Goal: Task Accomplishment & Management: Use online tool/utility

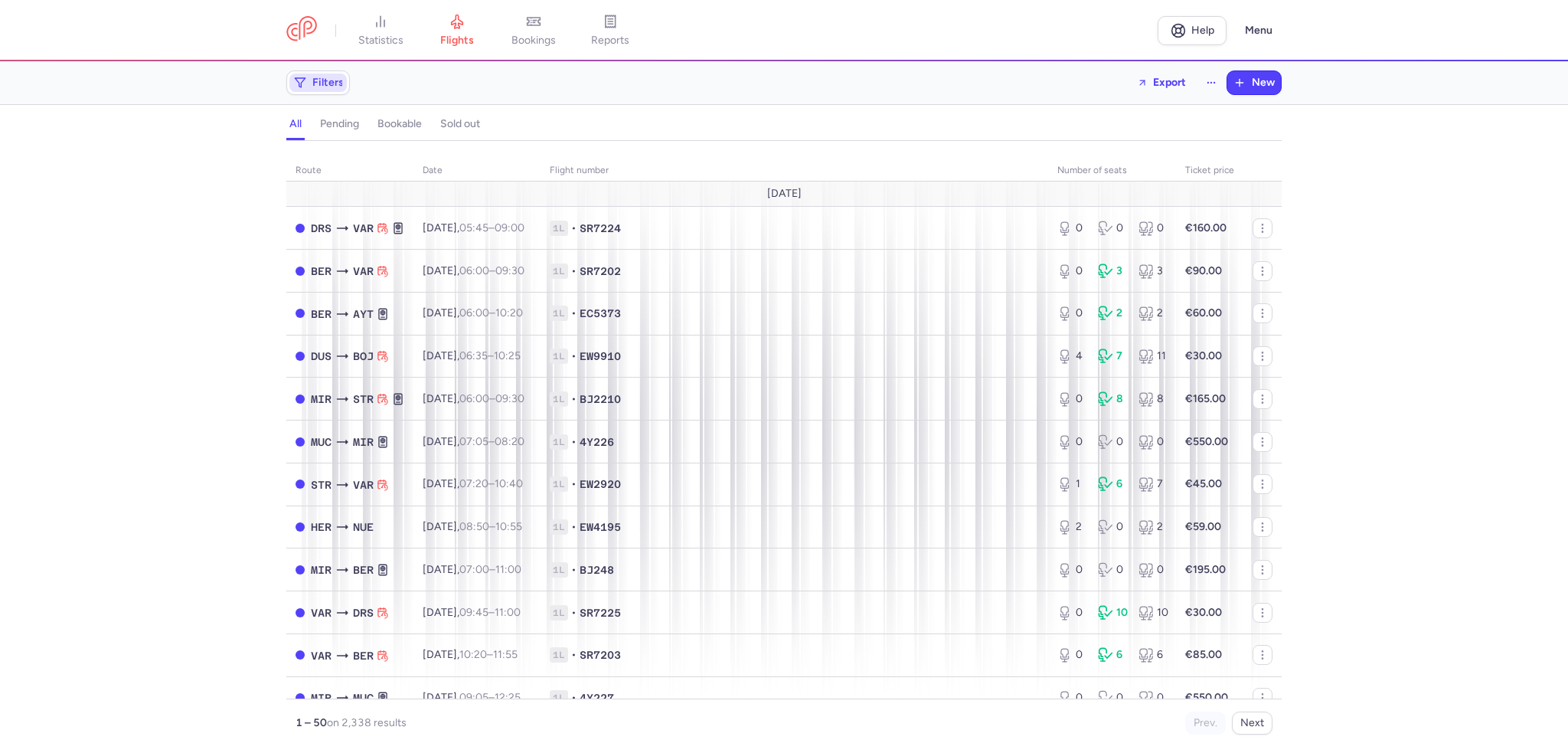
click at [304, 89] on span "Filters" at bounding box center [317, 82] width 57 height 18
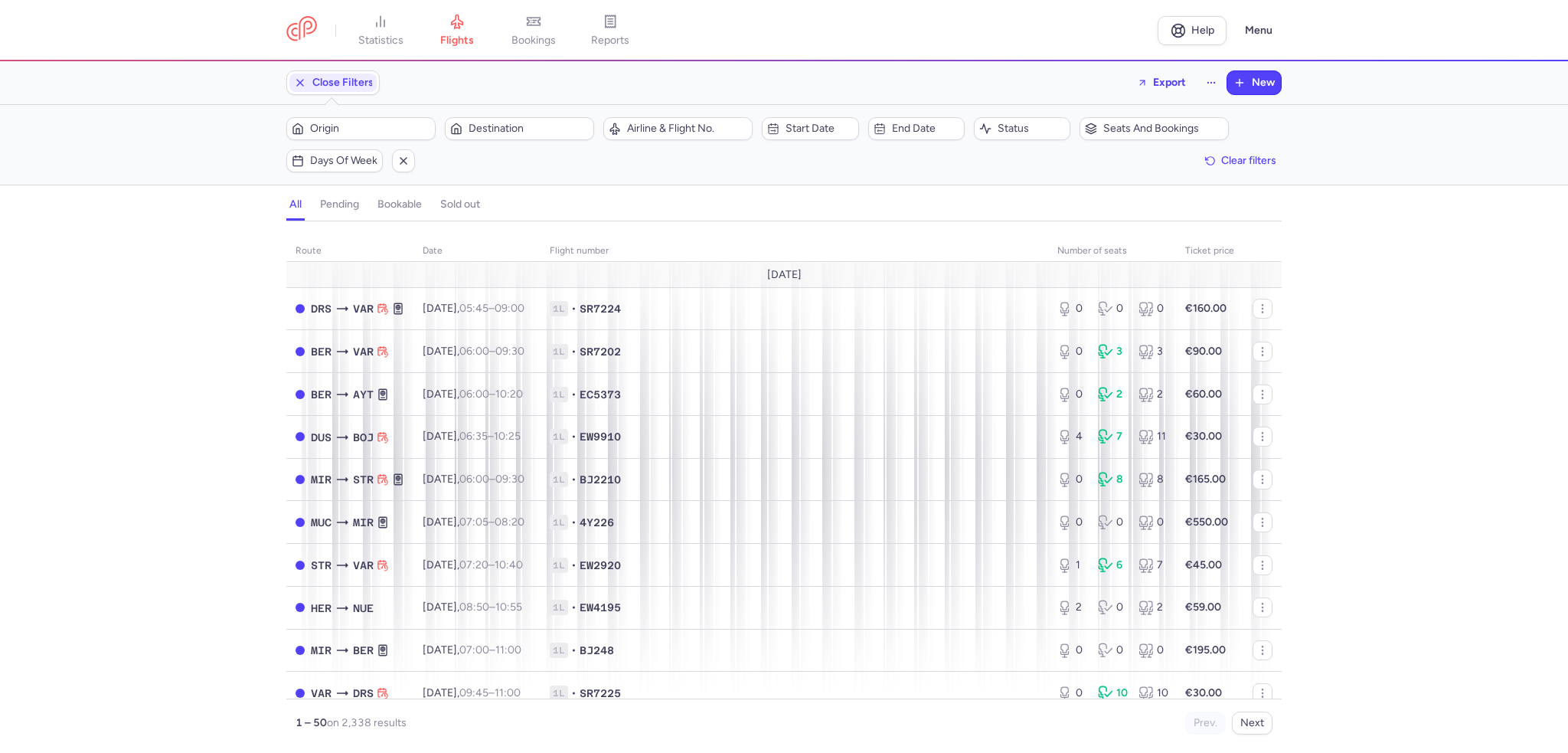
drag, startPoint x: 373, startPoint y: 124, endPoint x: 365, endPoint y: 114, distance: 12.8
click at [367, 117] on button "Origin" at bounding box center [361, 129] width 149 height 23
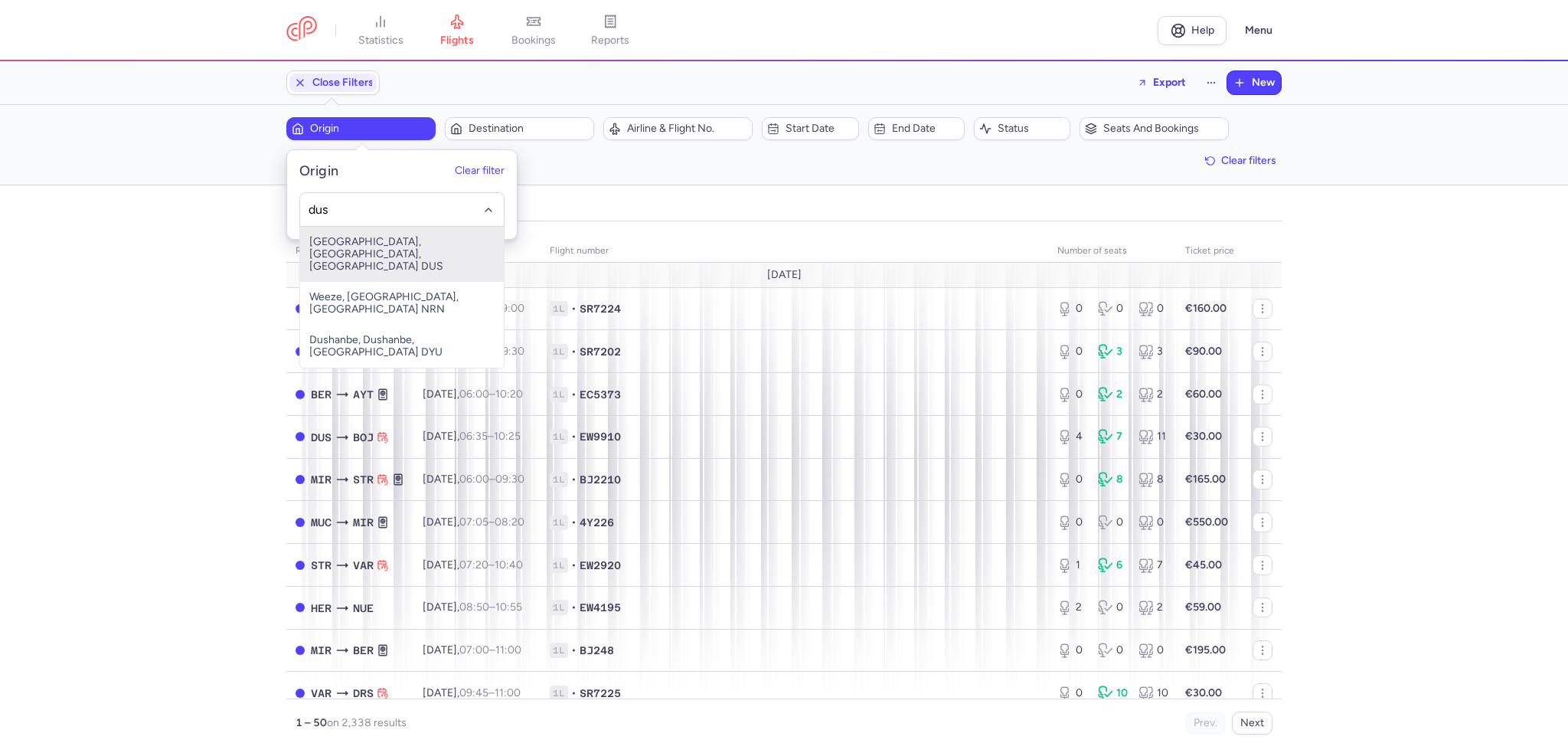
click at [418, 246] on span "[GEOGRAPHIC_DATA], [GEOGRAPHIC_DATA], [GEOGRAPHIC_DATA] DUS" at bounding box center [401, 254] width 203 height 55
type input "dus"
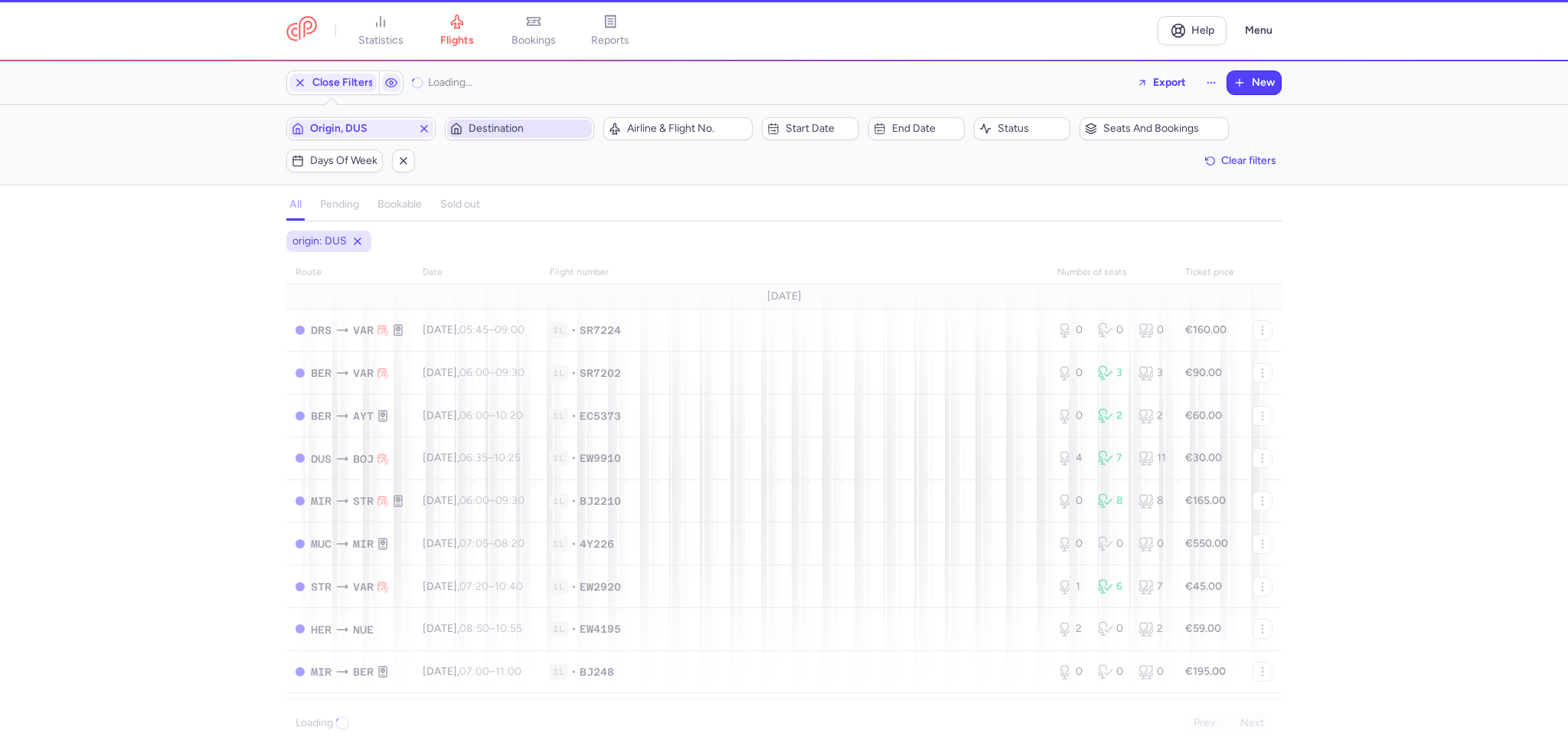
click at [492, 125] on span "Destination" at bounding box center [528, 129] width 120 height 12
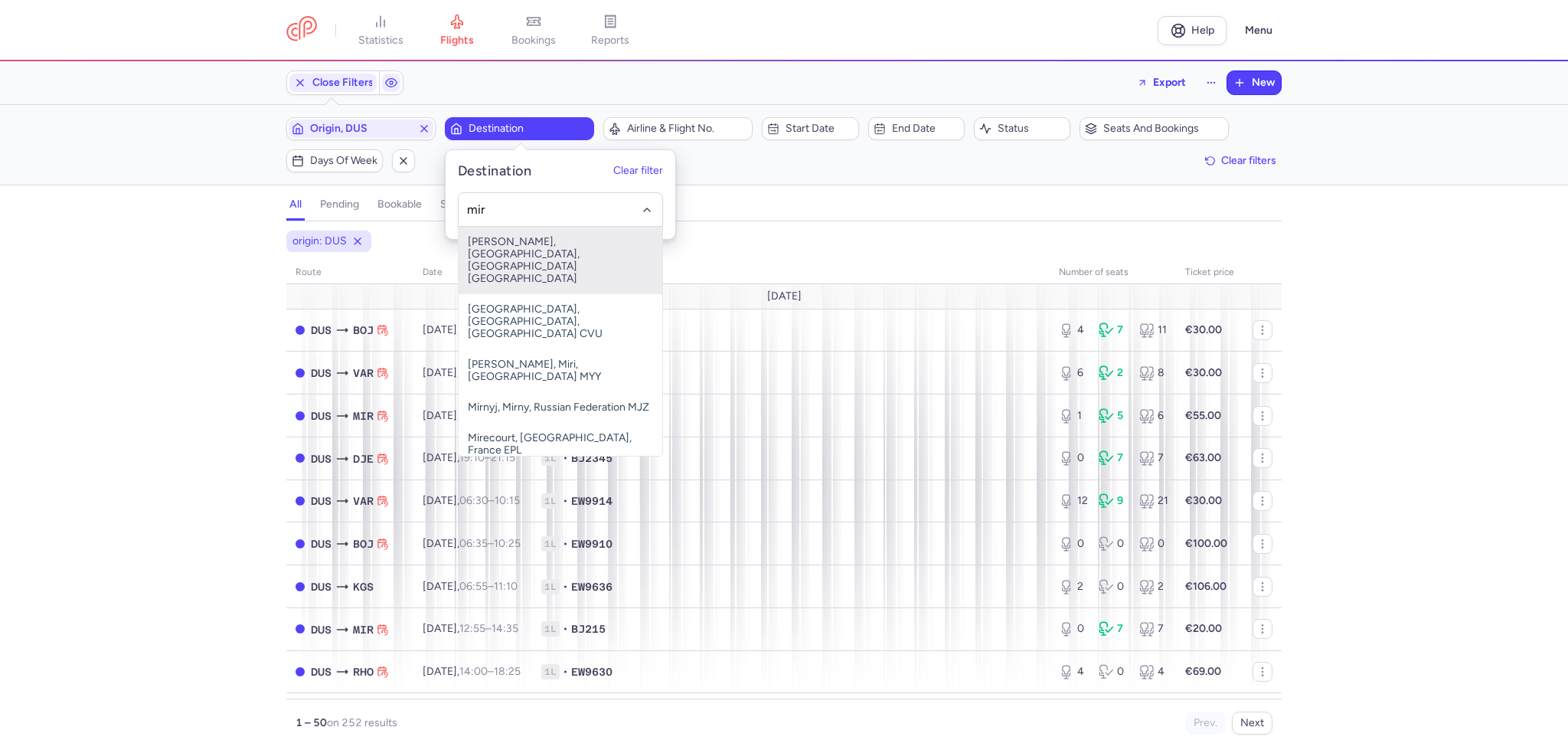
click at [576, 247] on span "[PERSON_NAME], [GEOGRAPHIC_DATA], [GEOGRAPHIC_DATA] [GEOGRAPHIC_DATA]" at bounding box center [560, 260] width 203 height 68
type input "mir"
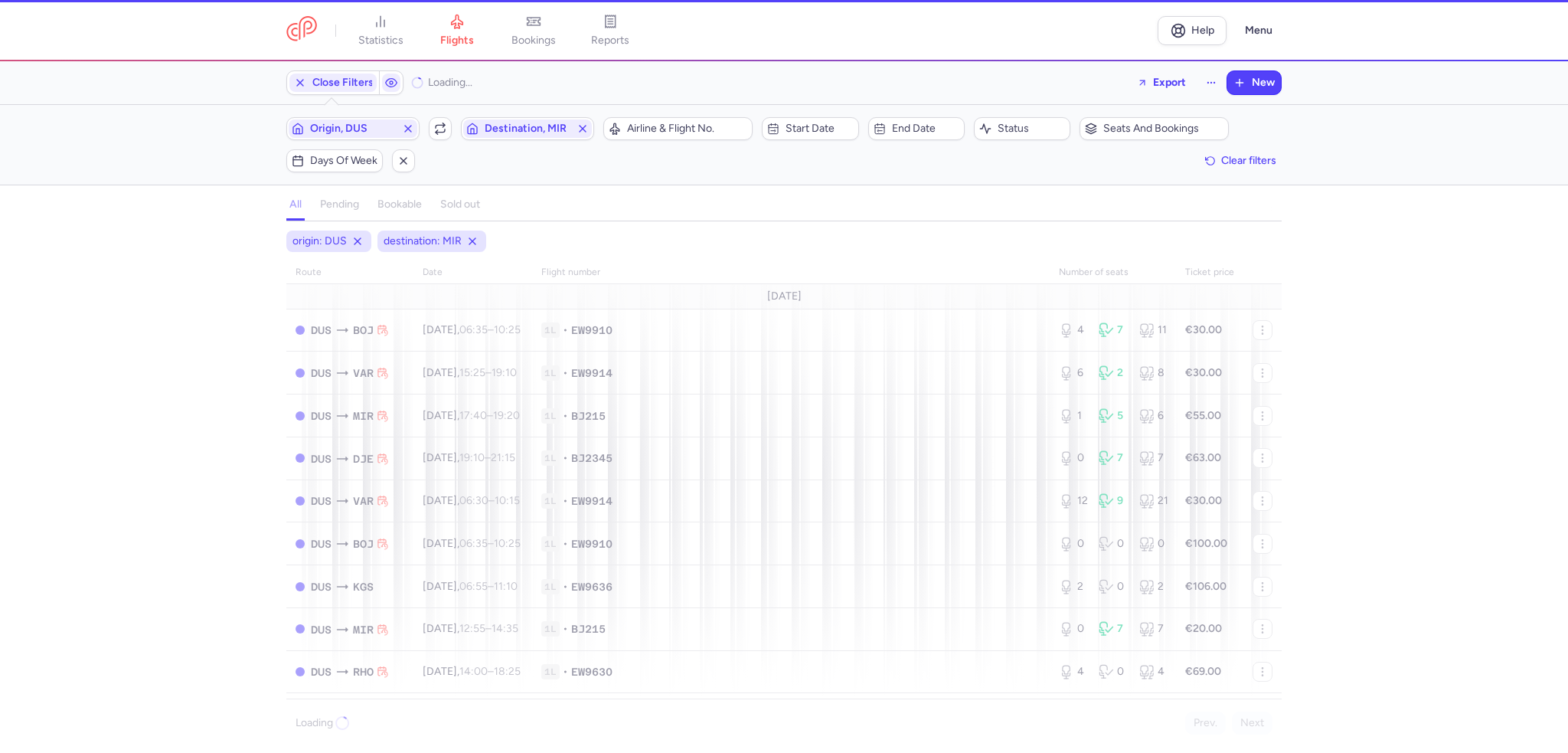
click at [346, 155] on span "Days of week" at bounding box center [344, 160] width 68 height 12
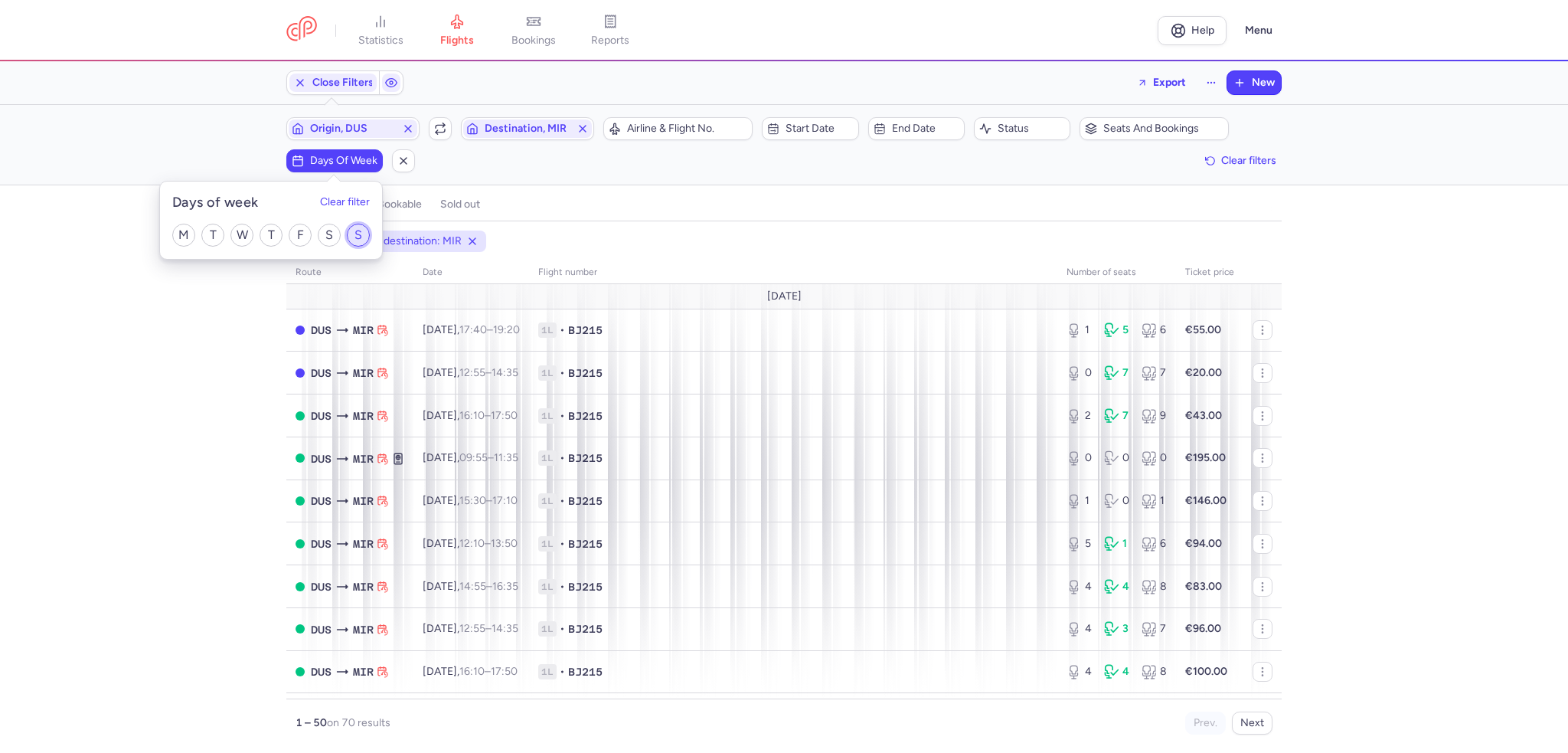
click at [353, 239] on input "S" at bounding box center [358, 235] width 23 height 23
checkbox input "true"
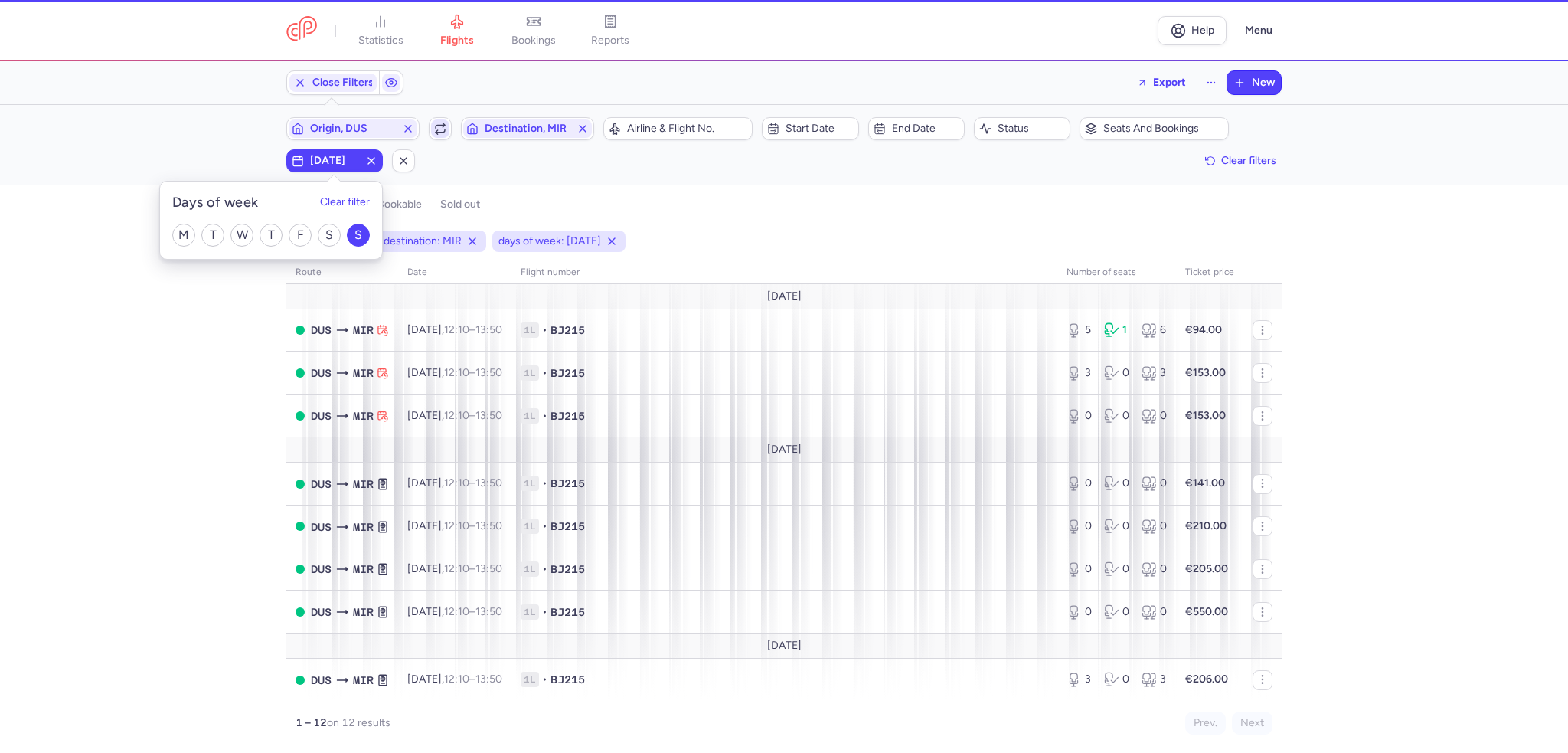
click at [443, 134] on span "button" at bounding box center [440, 128] width 18 height 18
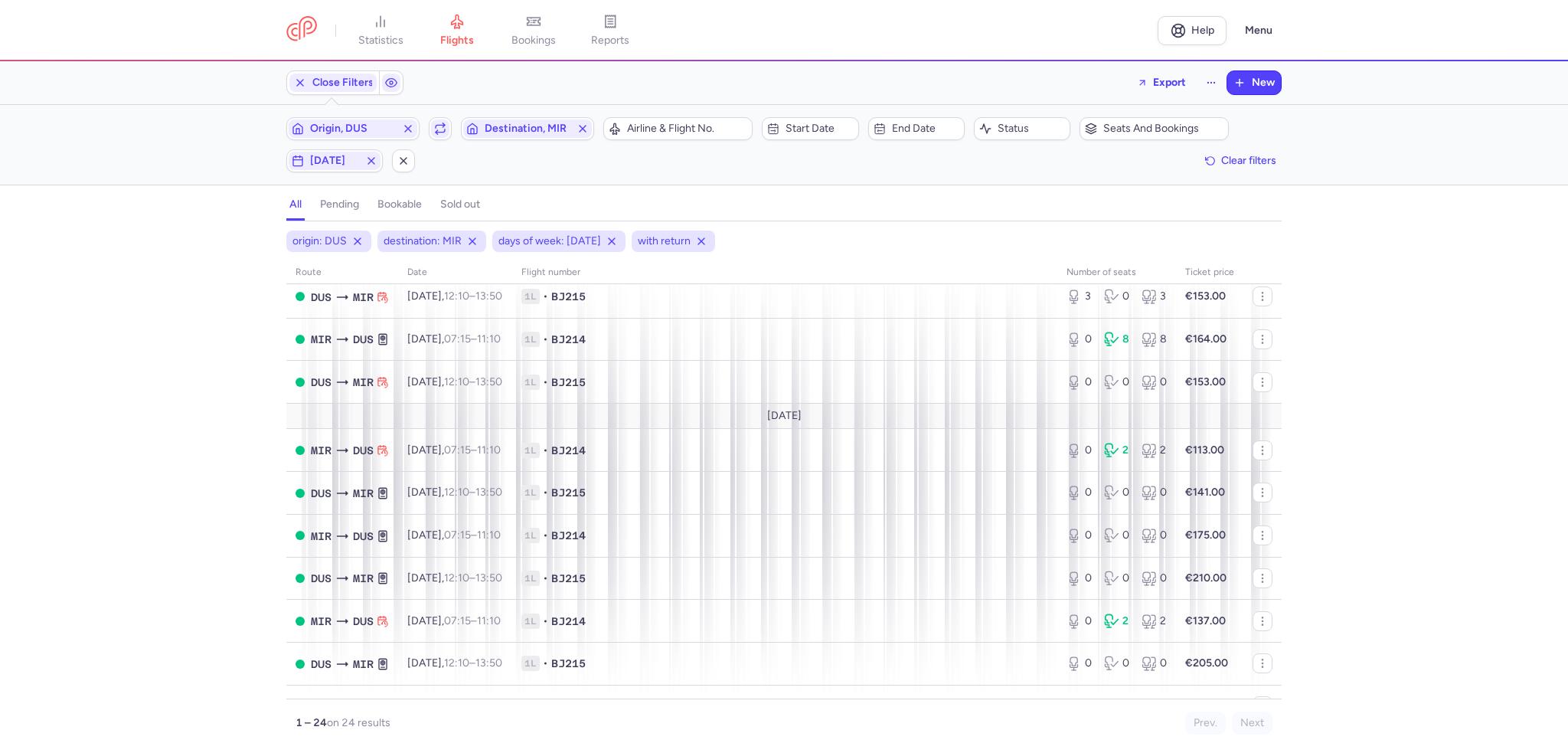
scroll to position [383, 0]
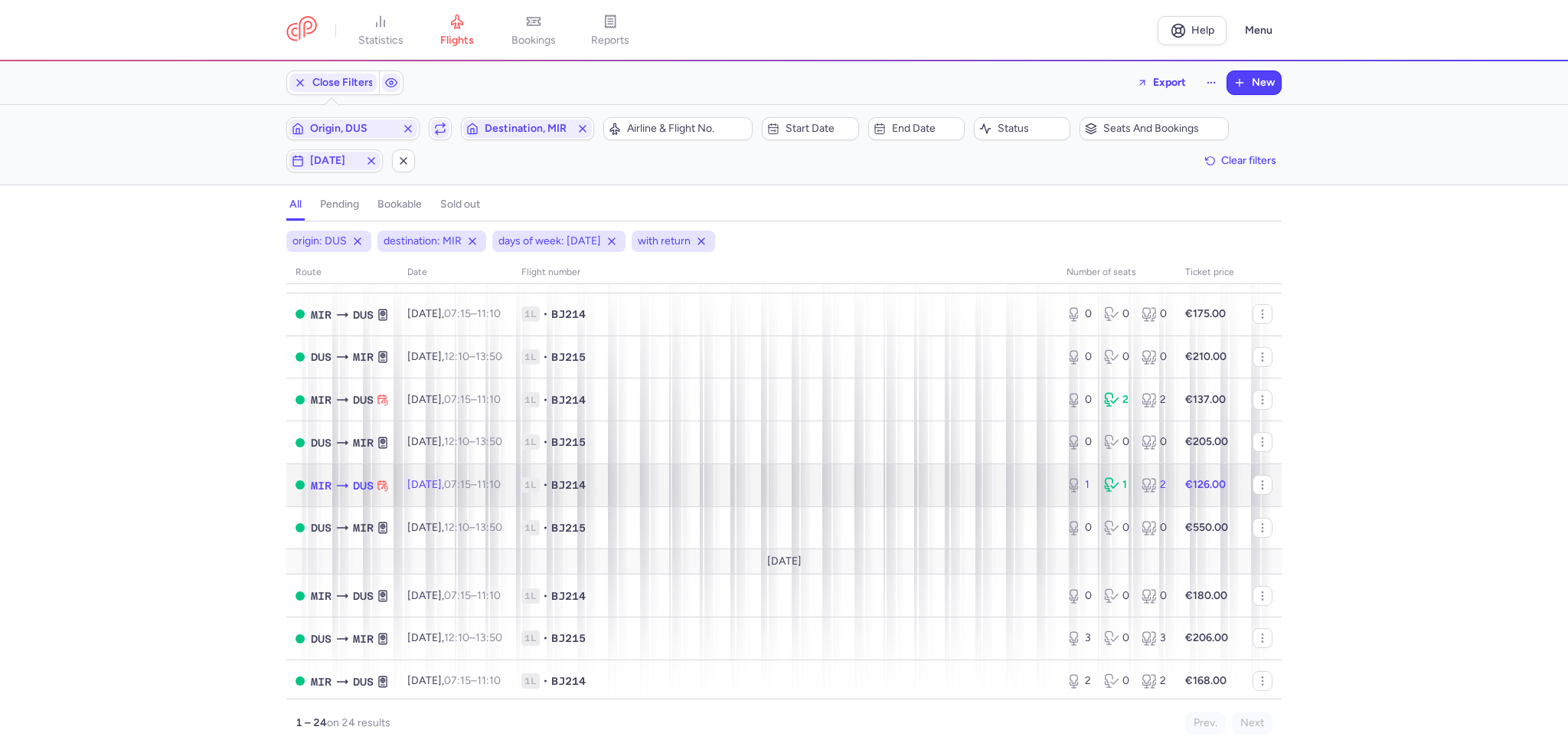
click at [673, 504] on td "1L • BJ214" at bounding box center [785, 485] width 546 height 43
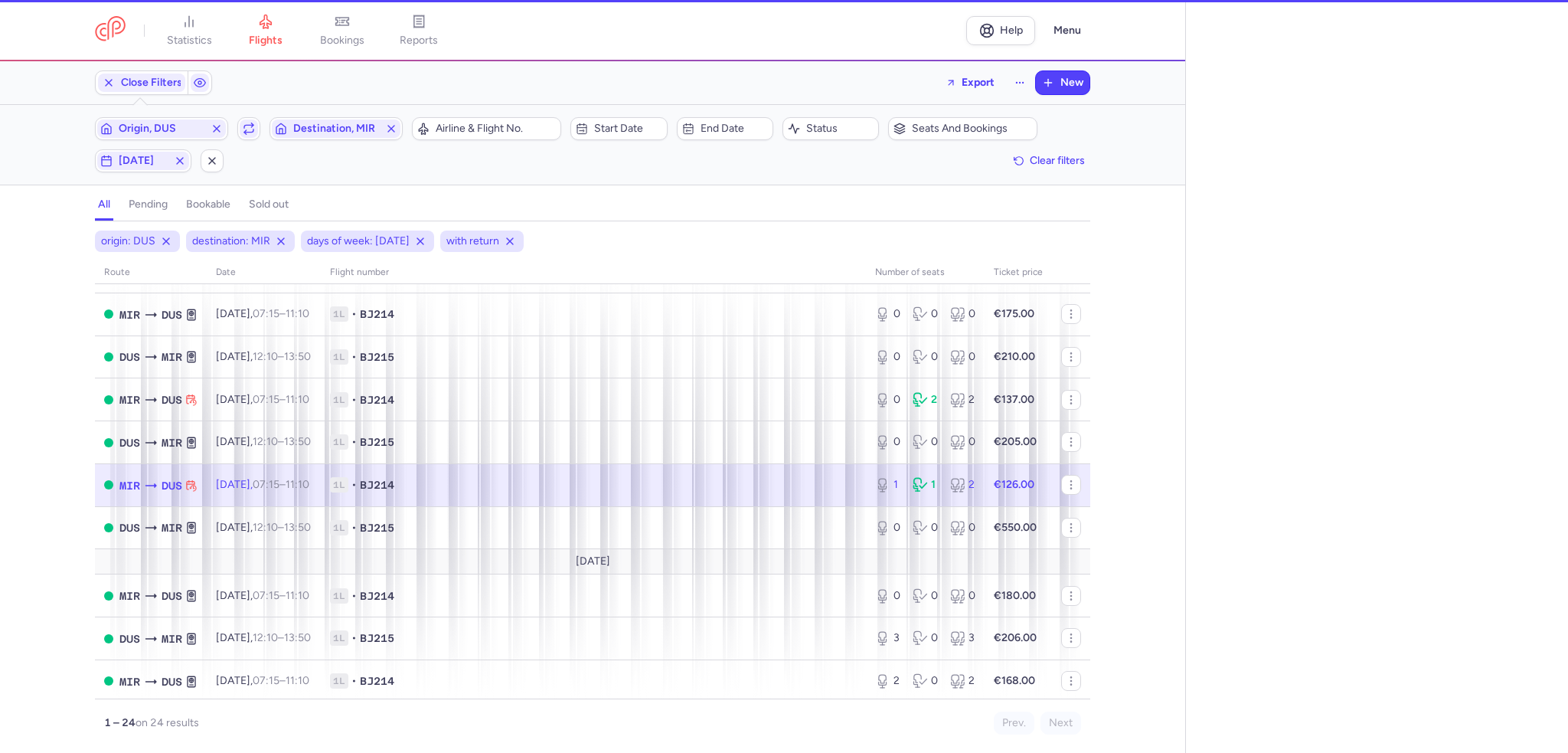
select select "days"
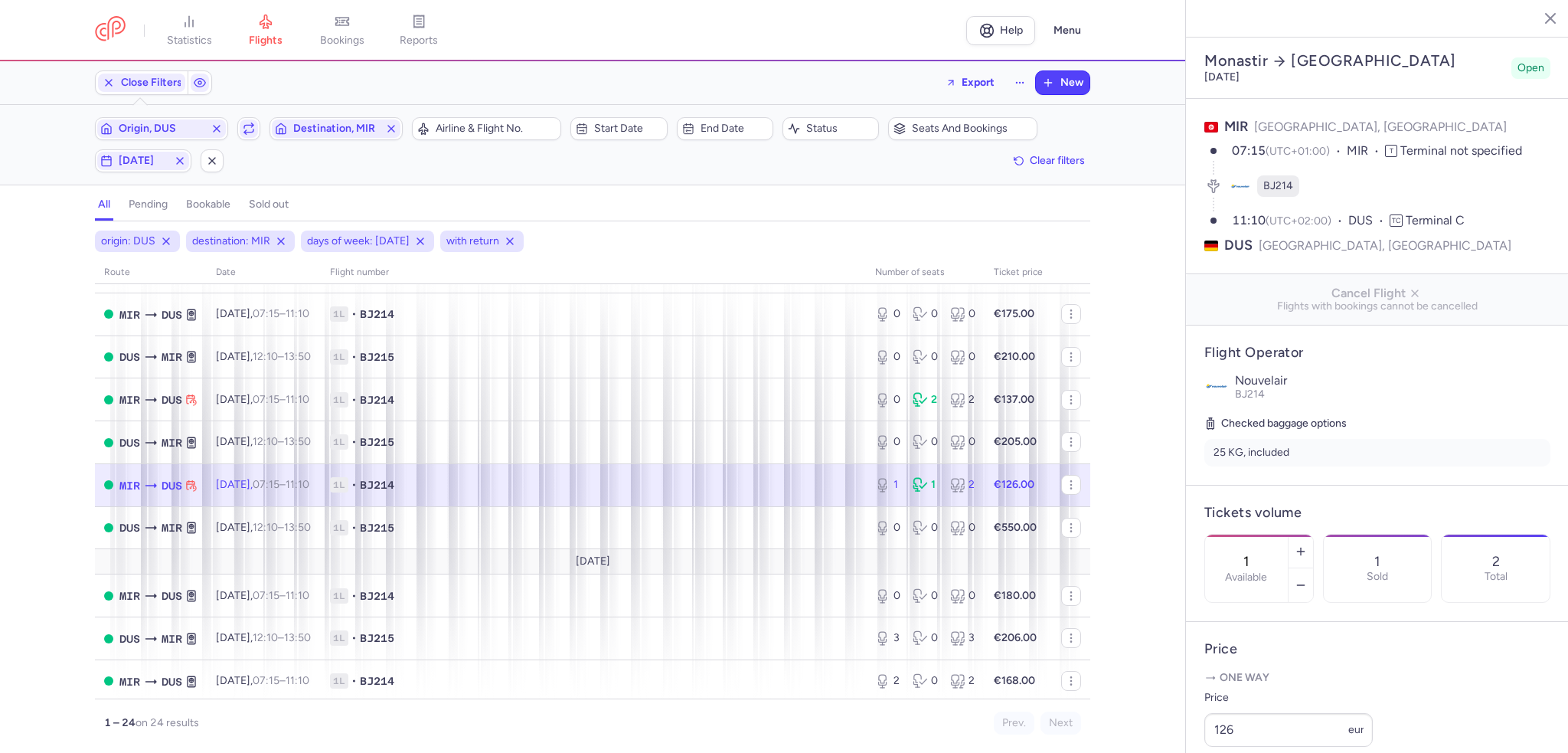
click at [1288, 534] on div "1 Available" at bounding box center [1246, 568] width 82 height 68
click at [1307, 545] on icon "button" at bounding box center [1301, 551] width 12 height 12
type input "2"
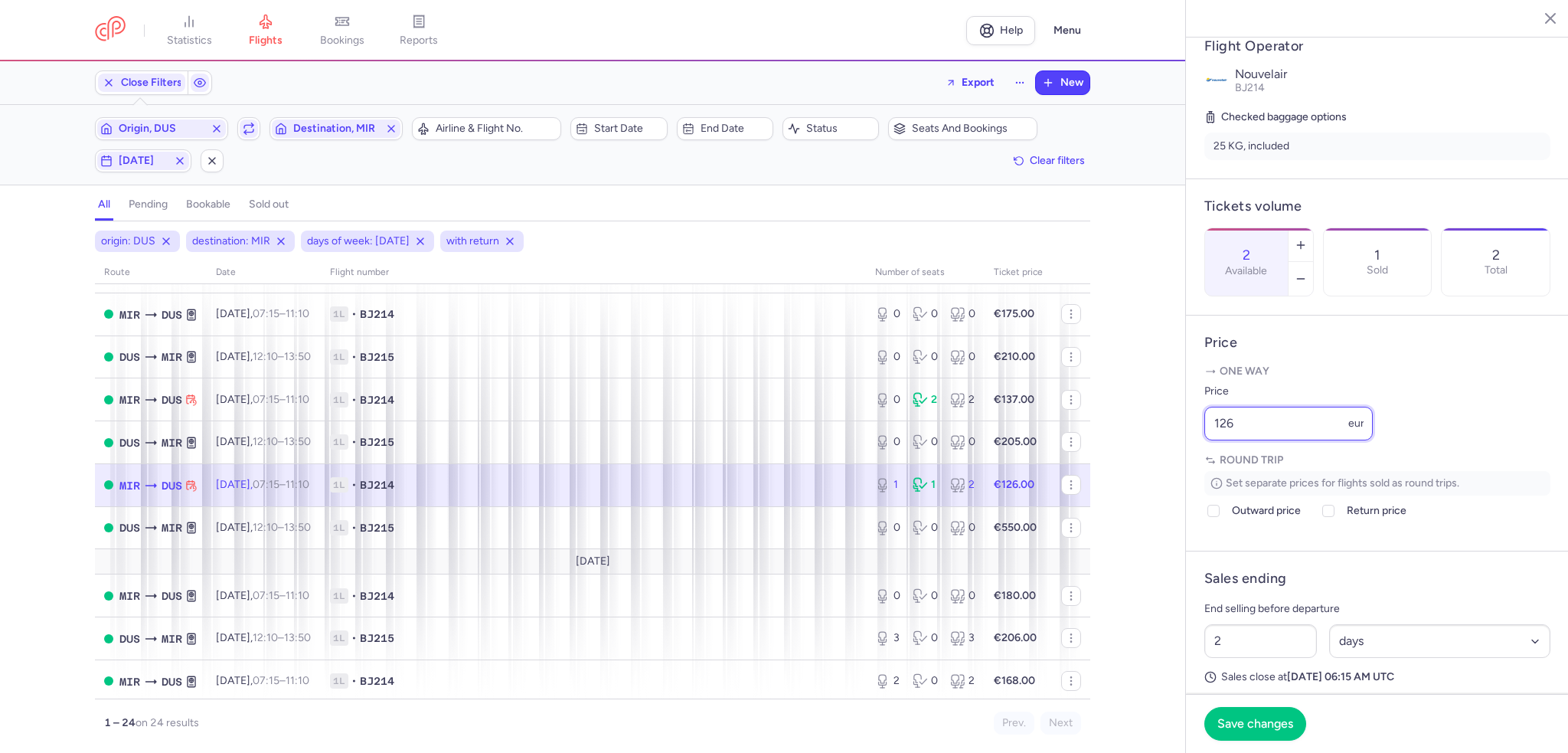
drag, startPoint x: 1296, startPoint y: 467, endPoint x: 1092, endPoint y: 467, distance: 204.0
click at [1091, 467] on div "statistics flights bookings reports Help Menu Close Filters Export New Filters …" at bounding box center [784, 376] width 1568 height 753
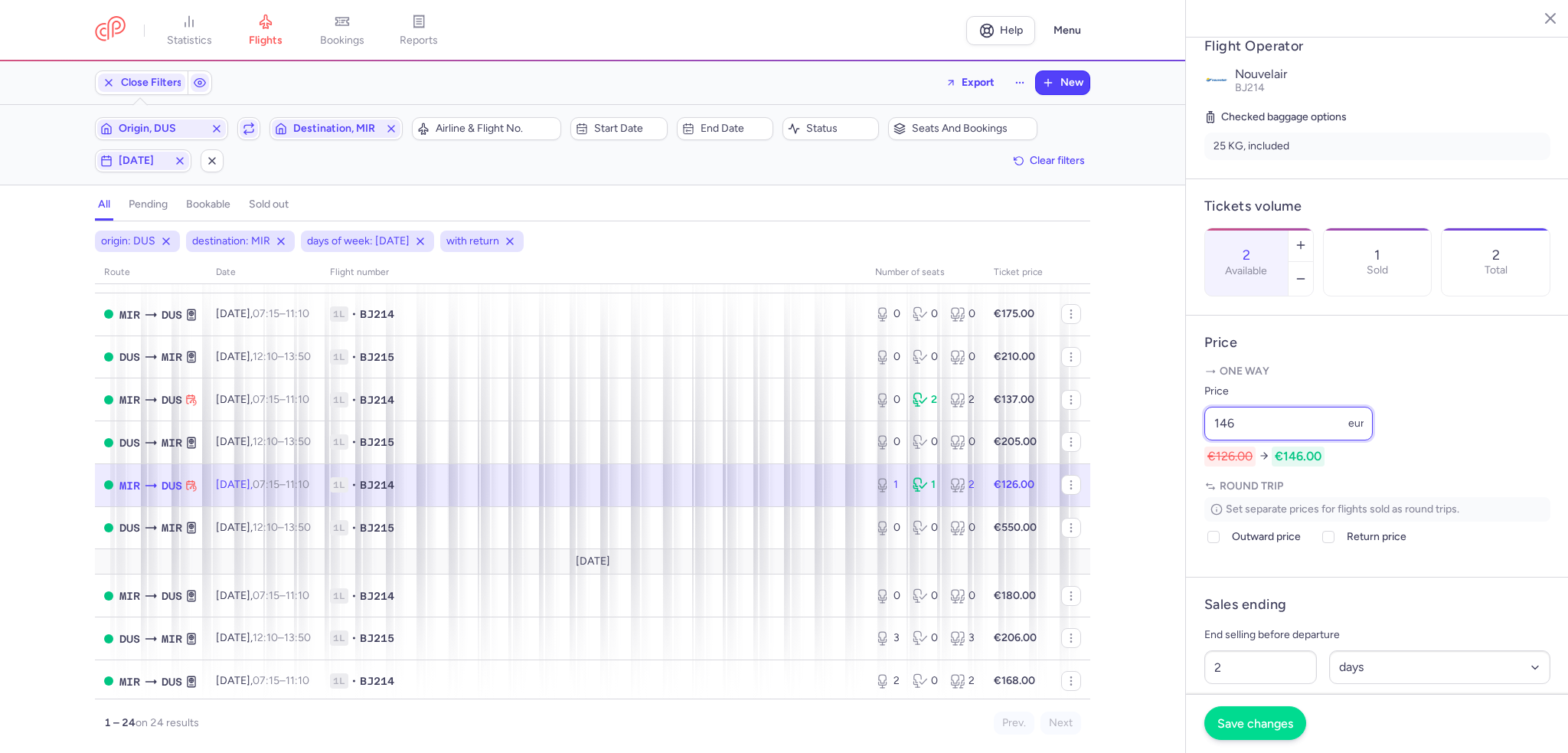
type input "146"
click at [1275, 716] on button "Save changes" at bounding box center [1255, 722] width 102 height 33
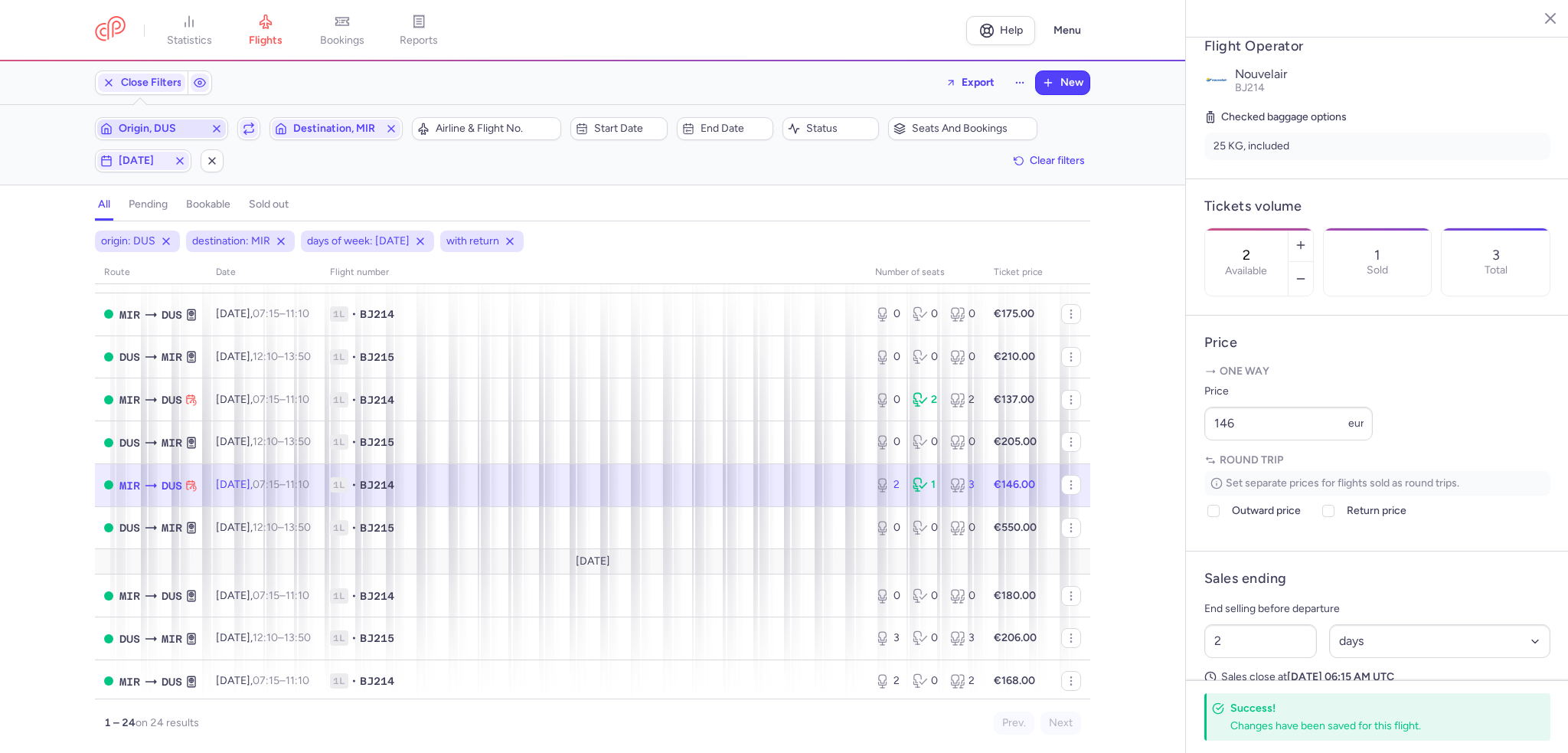
click at [215, 129] on icon "button" at bounding box center [217, 129] width 12 height 12
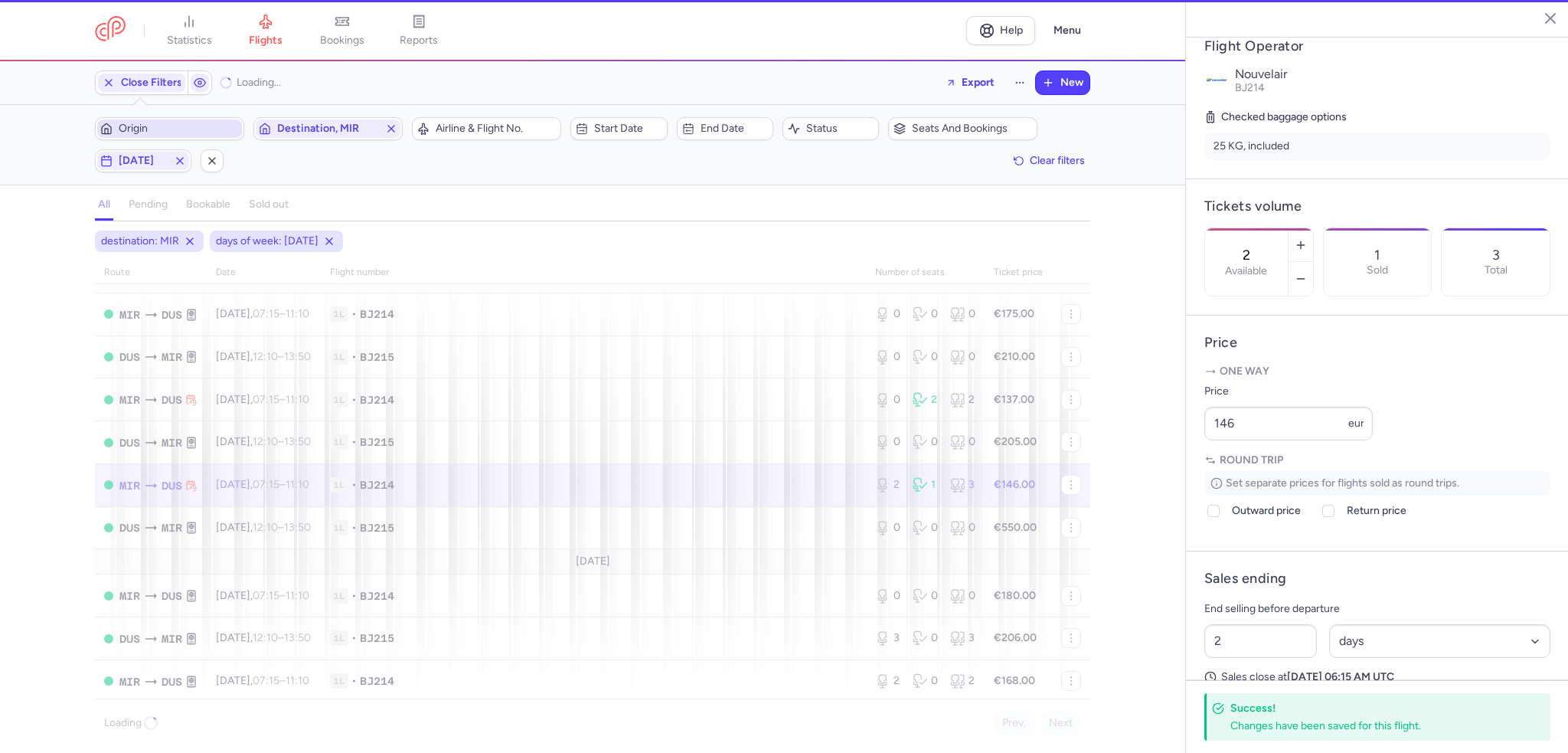
click at [178, 136] on span "Origin" at bounding box center [169, 128] width 145 height 18
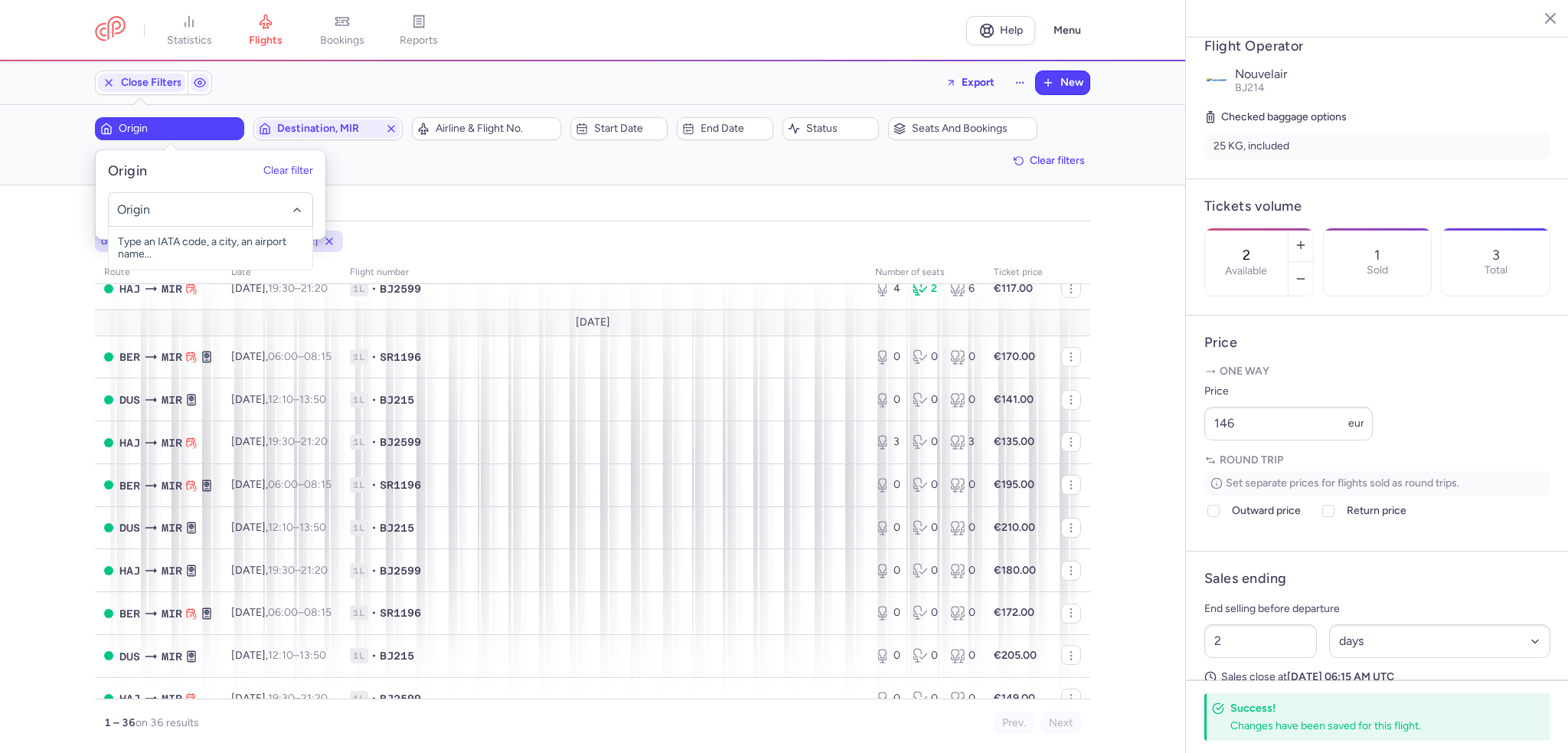
scroll to position [401, 0]
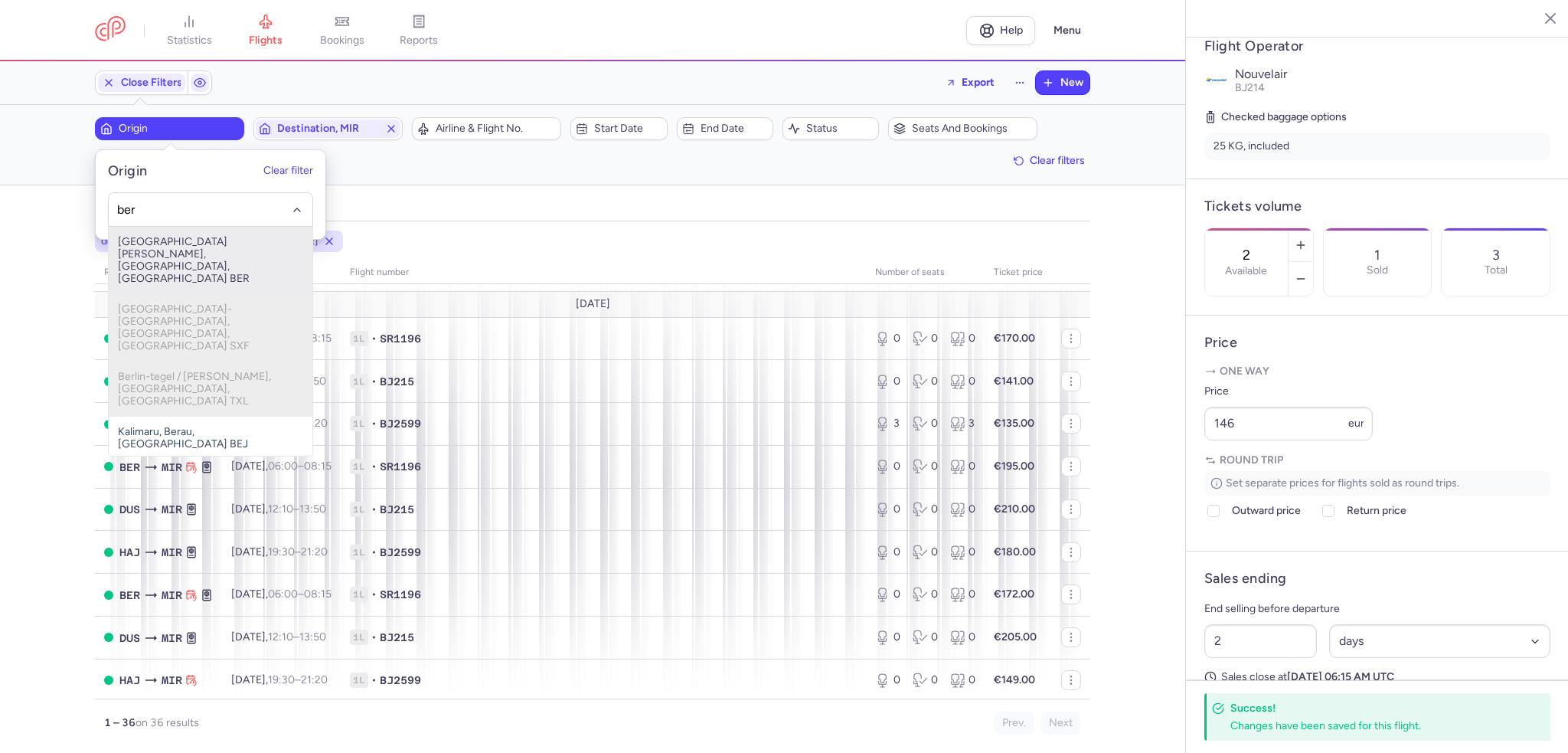
click at [208, 244] on span "[GEOGRAPHIC_DATA][PERSON_NAME], [GEOGRAPHIC_DATA], [GEOGRAPHIC_DATA] BER" at bounding box center [210, 260] width 203 height 68
type input "ber"
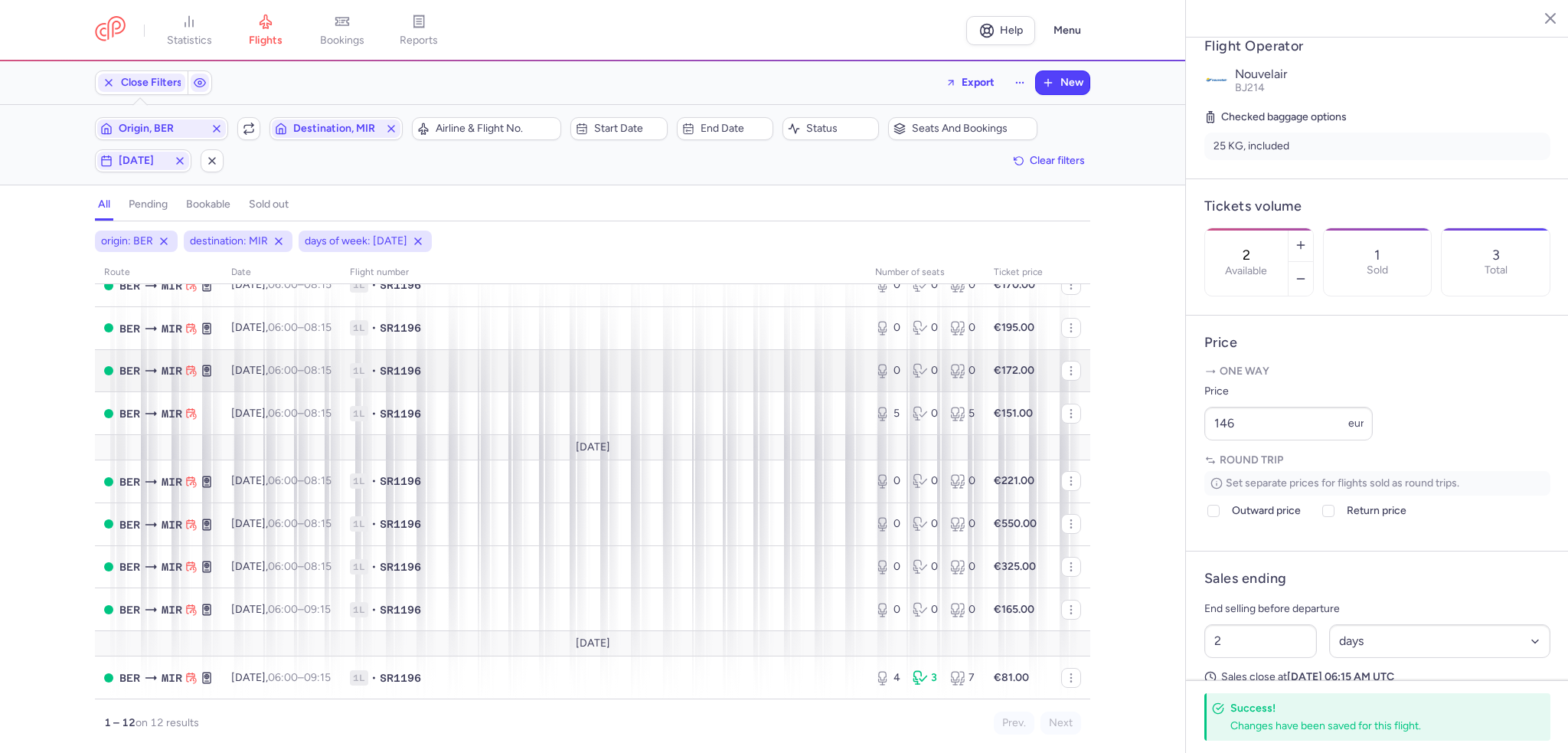
scroll to position [132, 0]
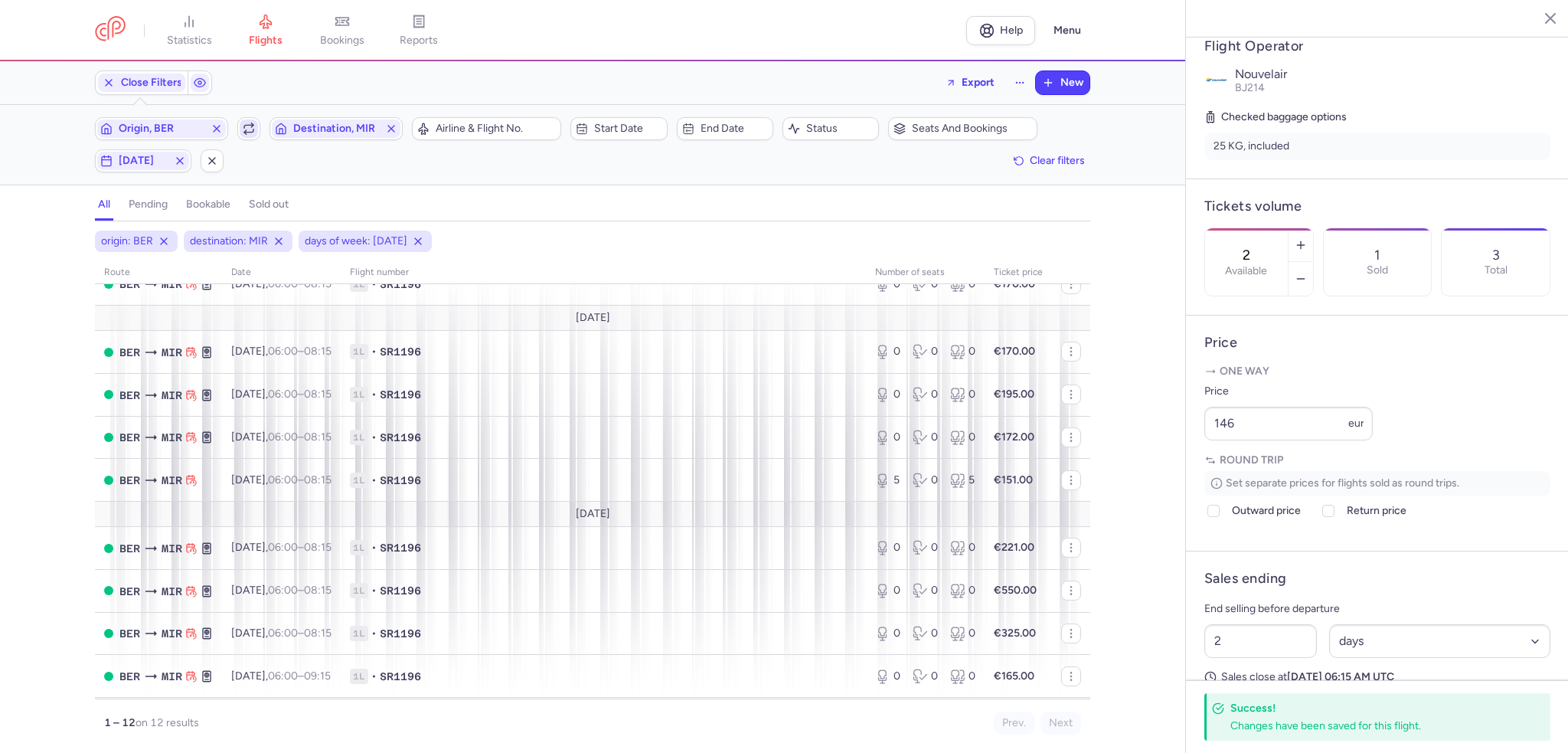
click at [251, 134] on icon "button" at bounding box center [249, 129] width 12 height 12
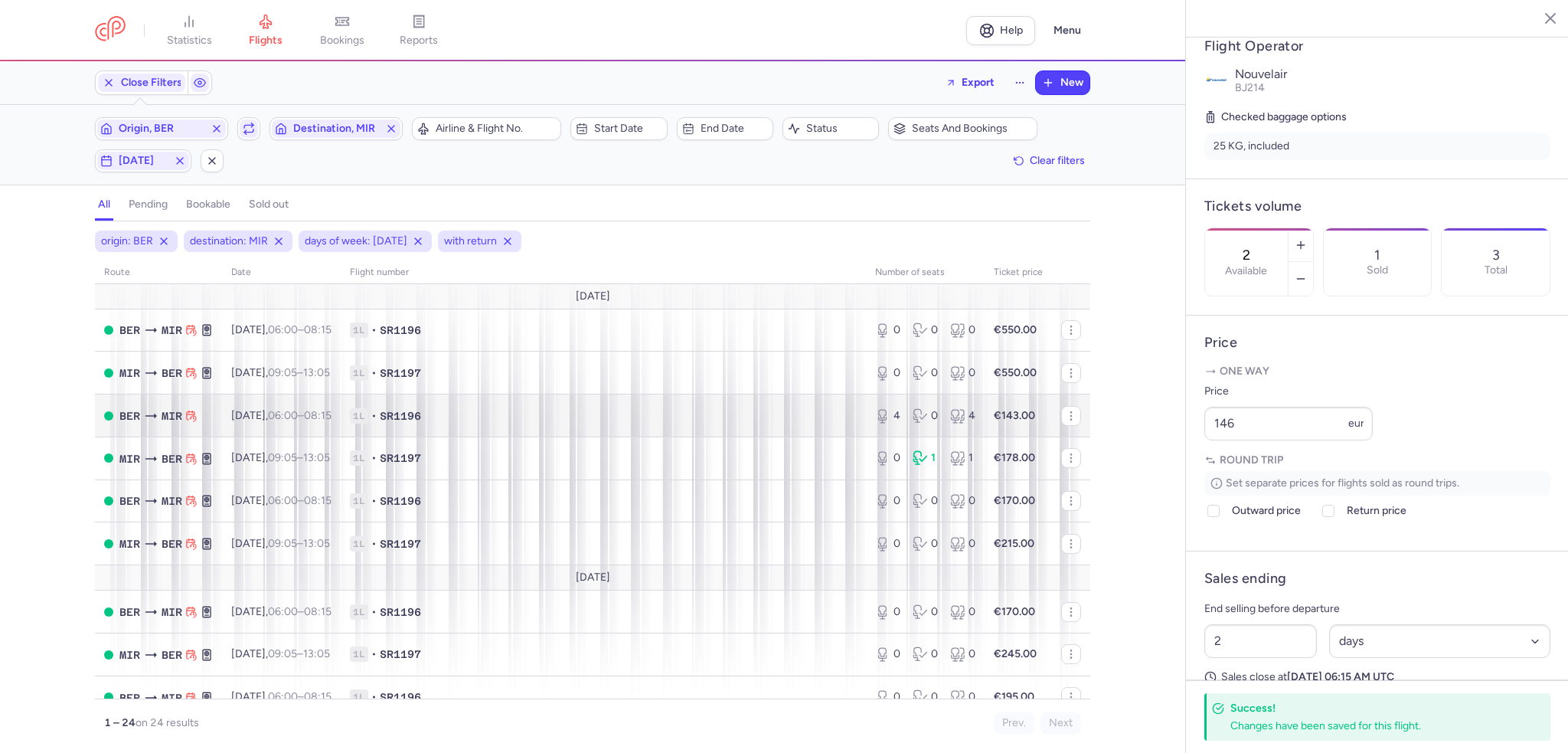
scroll to position [306, 0]
